Goal: Task Accomplishment & Management: Understand process/instructions

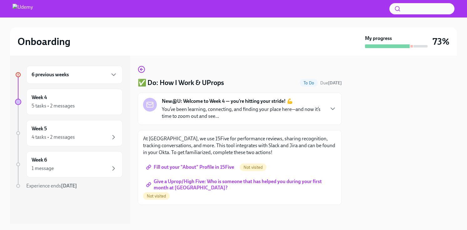
scroll to position [1, 0]
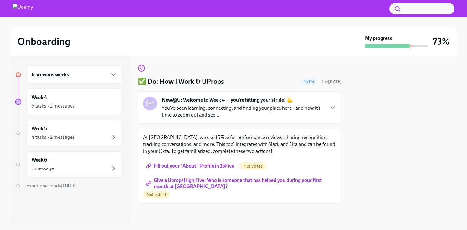
click at [214, 165] on span "Fill out your "About" Profile in 15Five" at bounding box center [190, 166] width 87 height 6
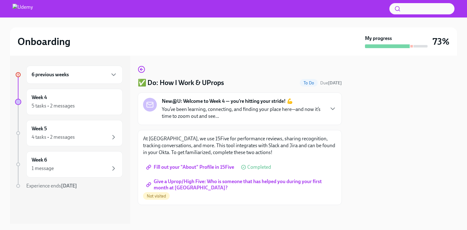
click at [171, 183] on span "Give a Uprop/High Five: Who is someone that has helped you during your first mo…" at bounding box center [239, 185] width 185 height 6
click at [95, 98] on div "Week 4 5 tasks • 2 messages" at bounding box center [75, 102] width 86 height 16
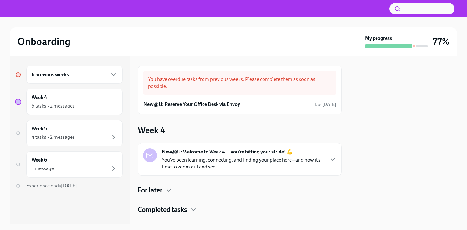
scroll to position [11, 0]
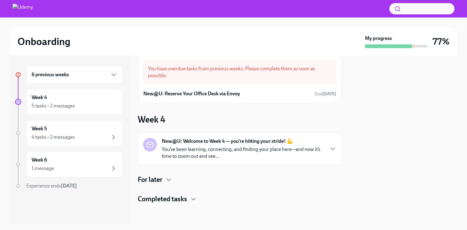
click at [213, 142] on strong "New@U: Welcome to Week 4 — you’re hitting your stride! 💪" at bounding box center [227, 141] width 131 height 7
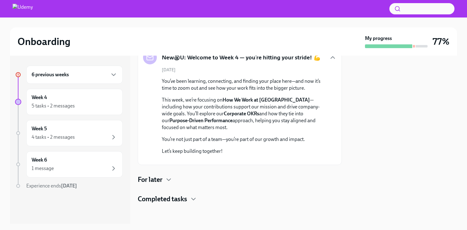
scroll to position [0, 0]
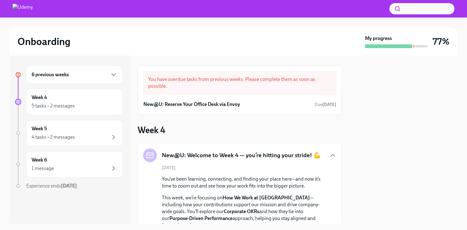
click at [96, 76] on div "6 previous weeks" at bounding box center [75, 75] width 86 height 8
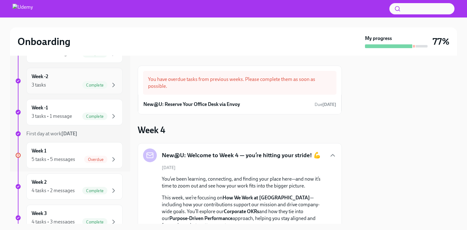
scroll to position [55, 0]
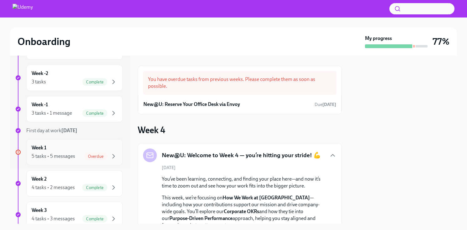
click at [79, 152] on div "Week 1 5 tasks • 5 messages Overdue" at bounding box center [75, 153] width 86 height 16
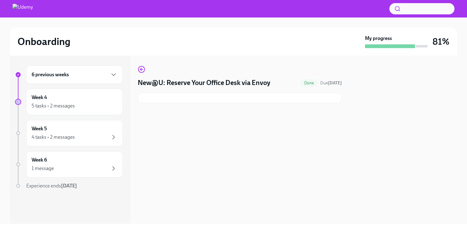
click at [94, 73] on div "6 previous weeks" at bounding box center [75, 75] width 86 height 8
